Goal: Task Accomplishment & Management: Use online tool/utility

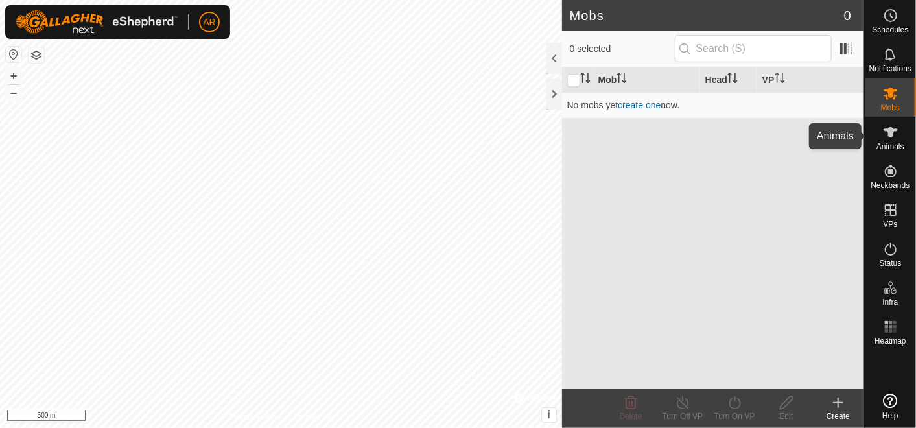
click at [891, 145] on span "Animals" at bounding box center [891, 147] width 28 height 8
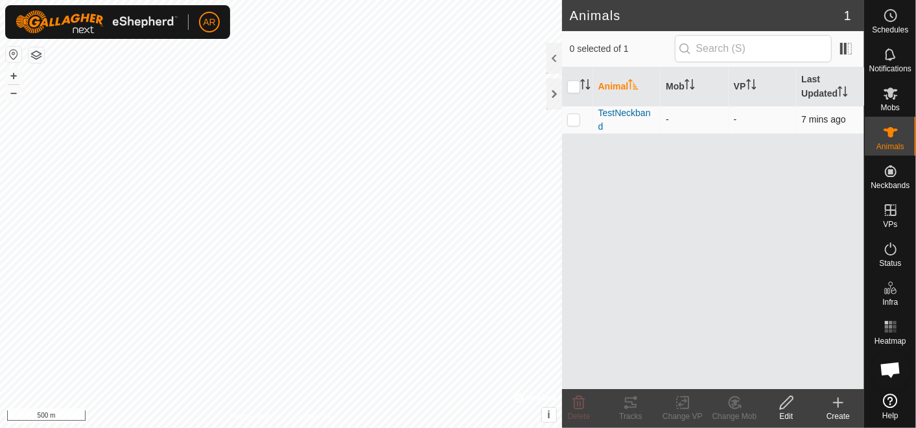
click at [569, 121] on p-checkbox at bounding box center [573, 119] width 13 height 10
checkbox input "true"
click at [626, 411] on div "Tracks" at bounding box center [631, 416] width 52 height 12
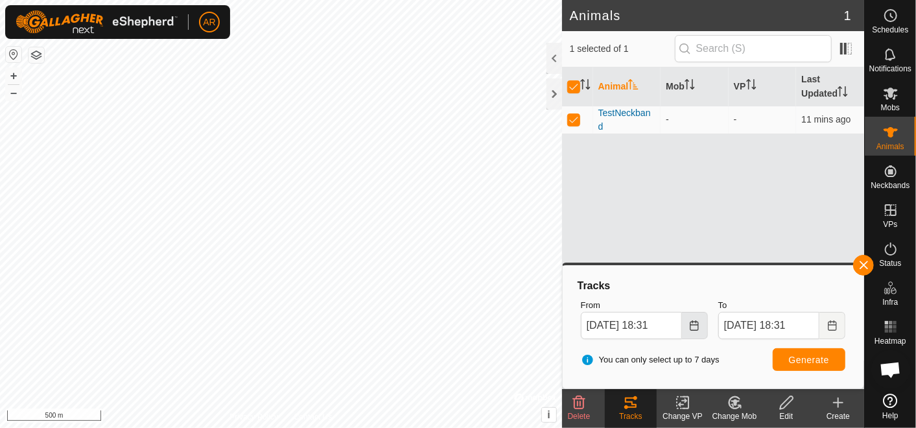
click at [692, 328] on icon "Choose Date" at bounding box center [694, 325] width 10 height 10
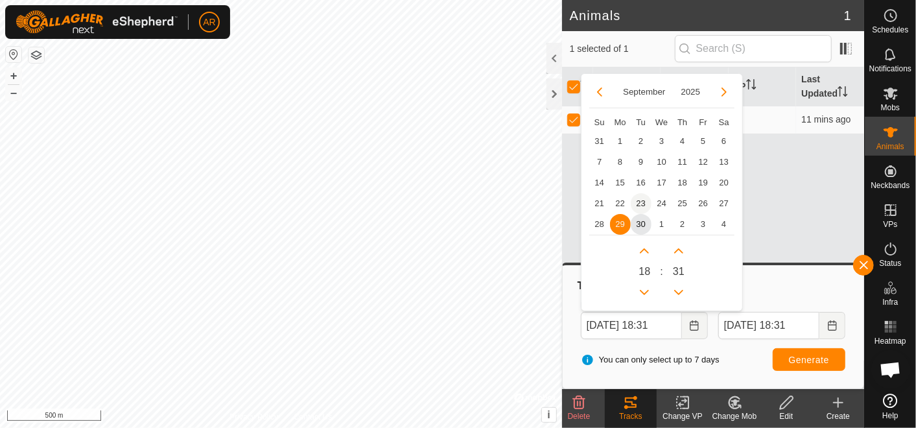
click at [642, 200] on span "23" at bounding box center [641, 203] width 21 height 21
type input "[DATE] 18:31"
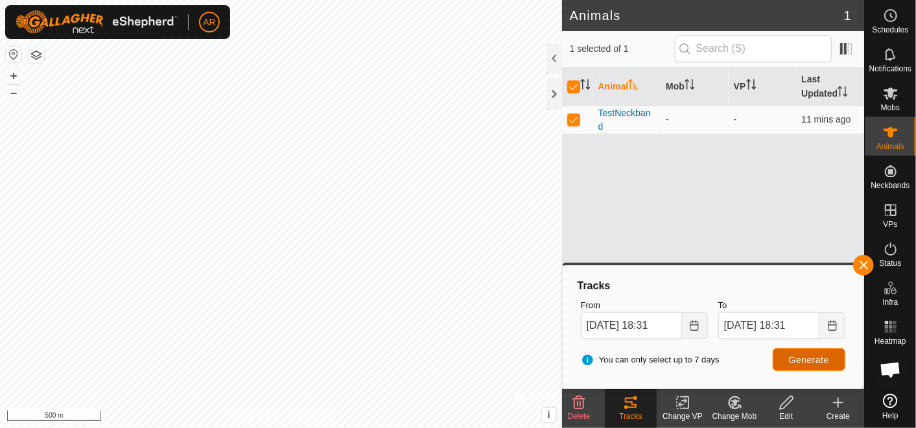
click at [812, 355] on span "Generate" at bounding box center [809, 360] width 40 height 10
